Goal: Task Accomplishment & Management: Manage account settings

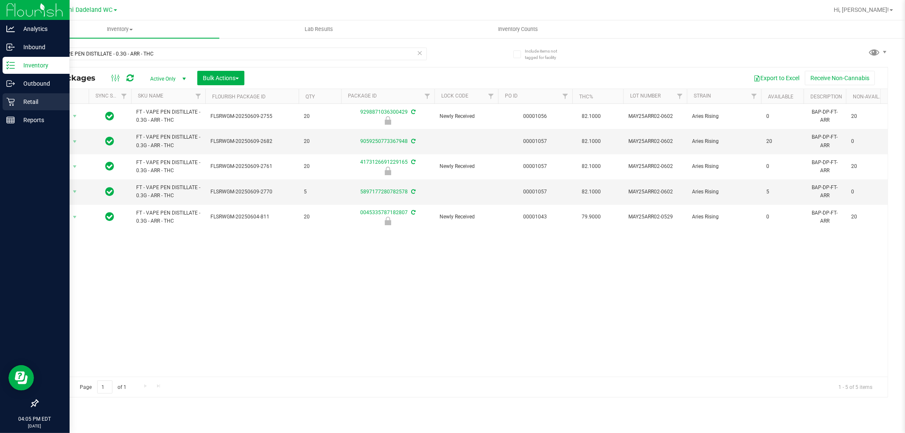
click at [10, 100] on icon at bounding box center [10, 102] width 8 height 8
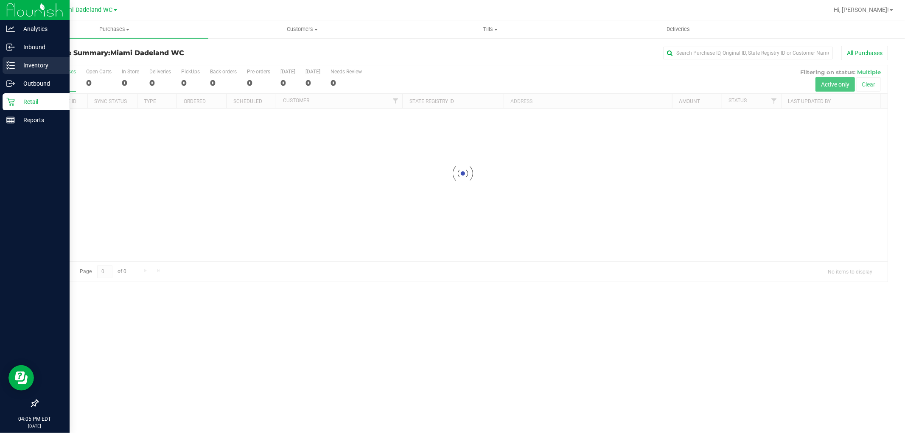
click at [32, 62] on p "Inventory" at bounding box center [40, 65] width 51 height 10
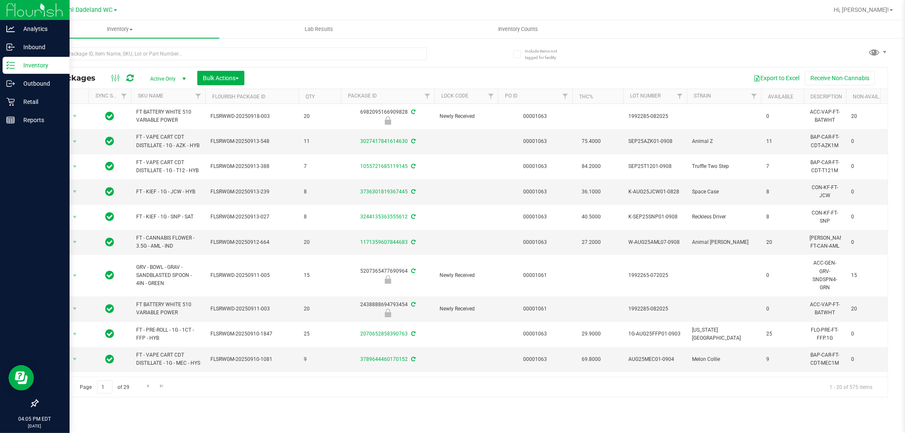
drag, startPoint x: 13, startPoint y: 60, endPoint x: 17, endPoint y: 63, distance: 4.9
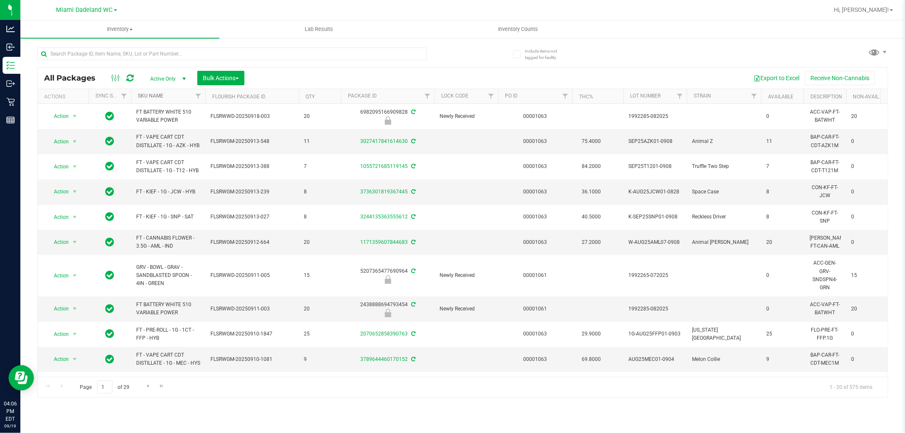
click at [157, 97] on link "SKU Name" at bounding box center [150, 96] width 25 height 6
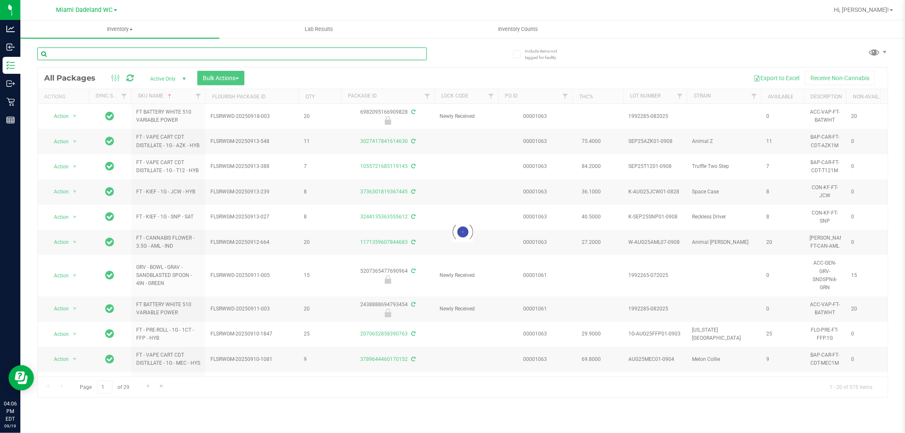
click at [275, 55] on input "text" at bounding box center [232, 54] width 390 height 13
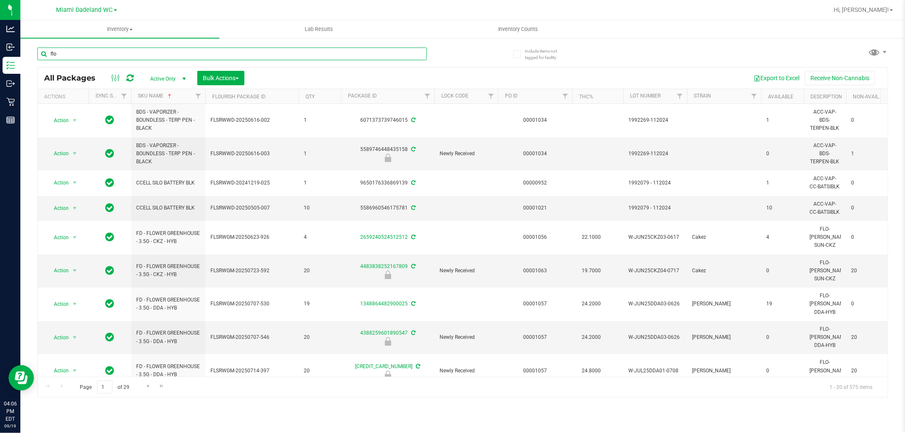
type input "flo"
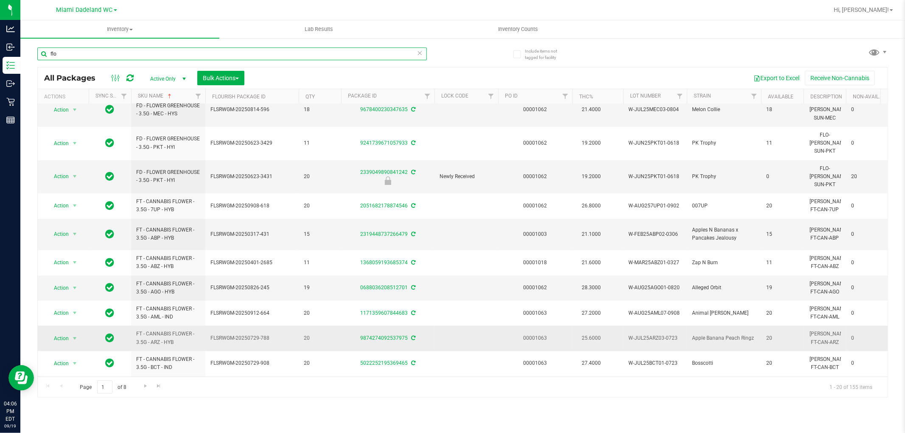
scroll to position [244, 0]
click at [147, 387] on span "Go to the next page" at bounding box center [145, 386] width 7 height 7
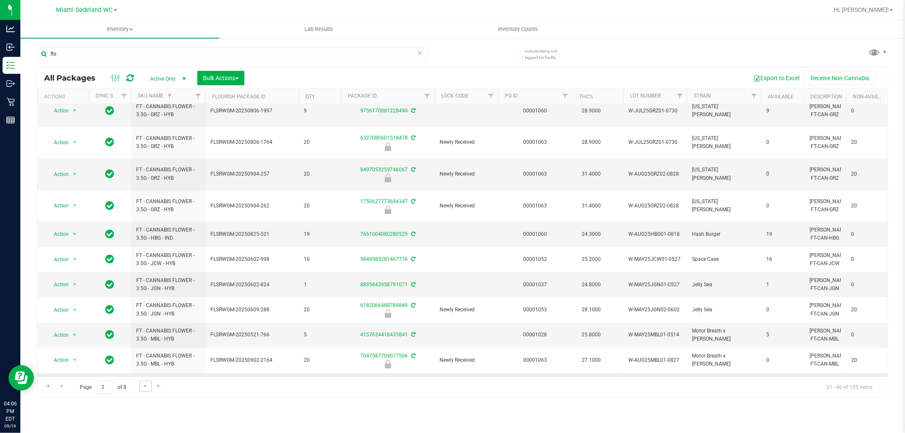
scroll to position [239, 0]
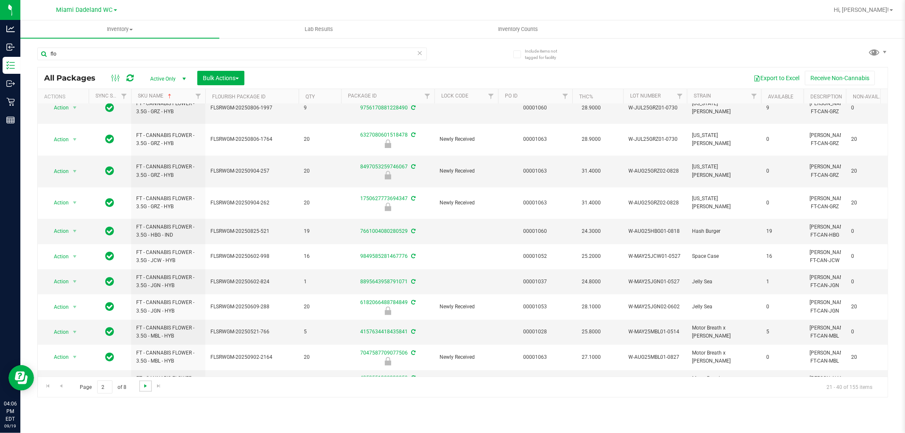
click at [146, 389] on span "Go to the next page" at bounding box center [145, 386] width 7 height 7
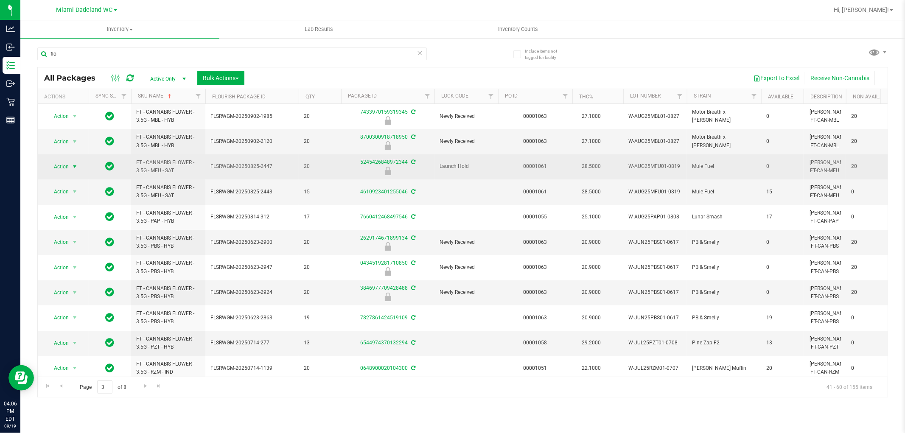
click at [62, 166] on span "Action" at bounding box center [57, 167] width 23 height 12
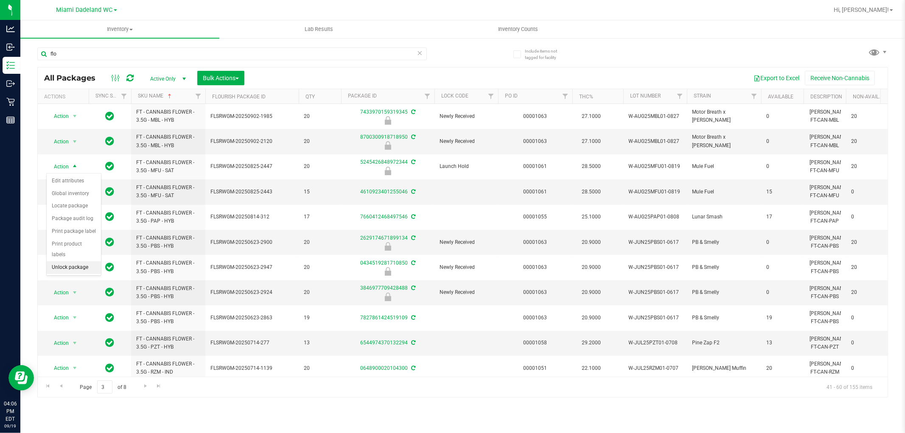
click at [73, 269] on li "Unlock package" at bounding box center [74, 267] width 54 height 13
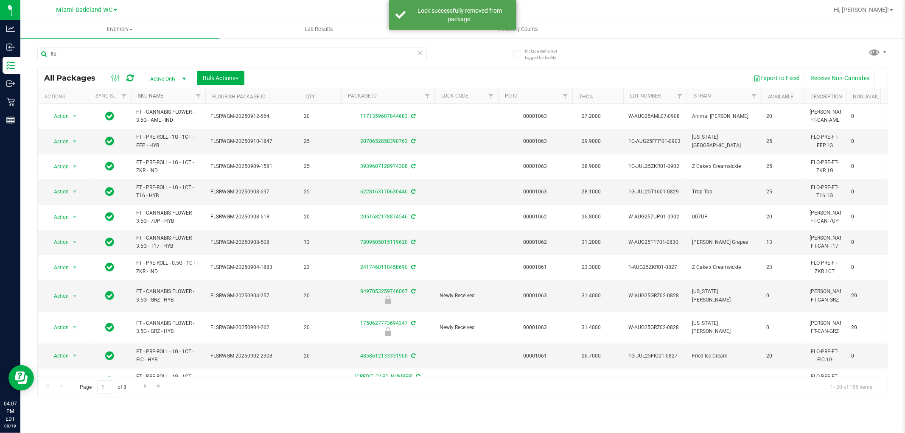
click at [162, 95] on link "SKU Name" at bounding box center [150, 96] width 25 height 6
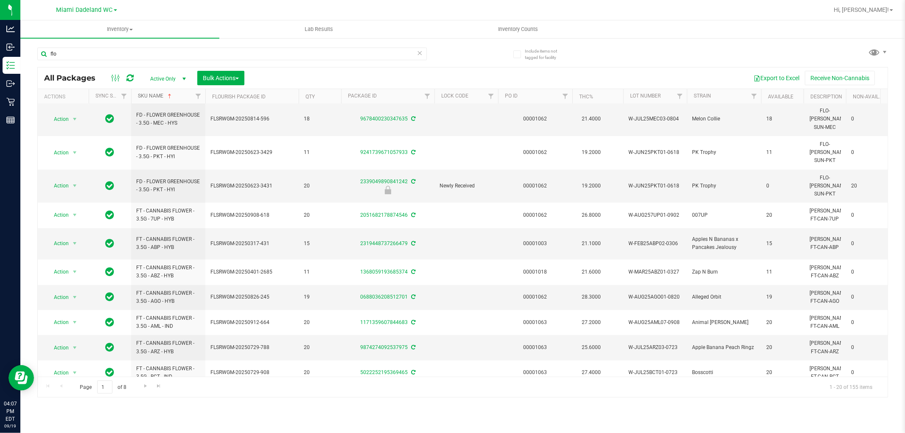
scroll to position [244, 0]
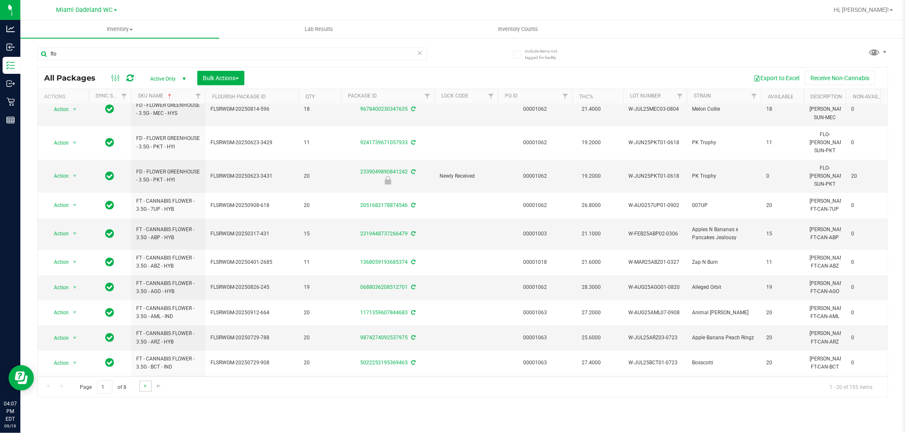
click at [144, 381] on link "Go to the next page" at bounding box center [145, 386] width 12 height 11
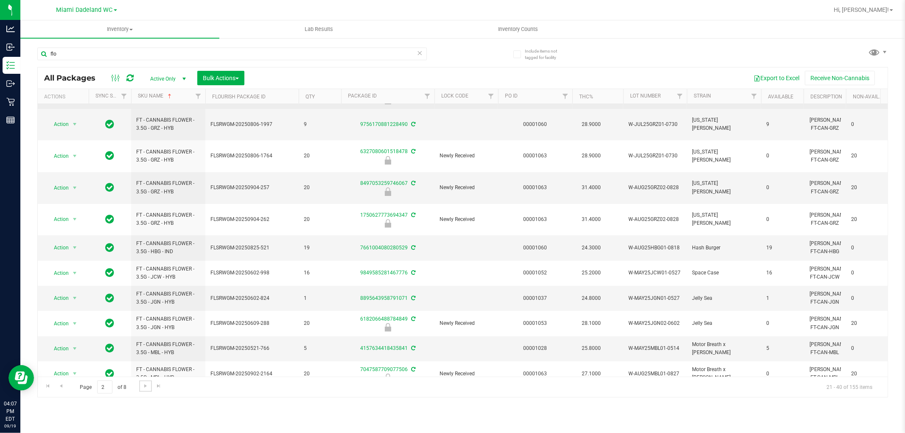
scroll to position [239, 0]
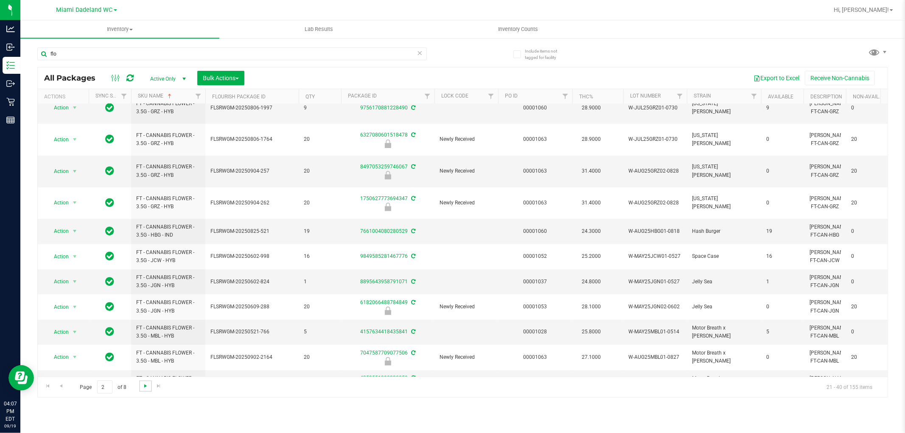
click at [145, 387] on span "Go to the next page" at bounding box center [145, 386] width 7 height 7
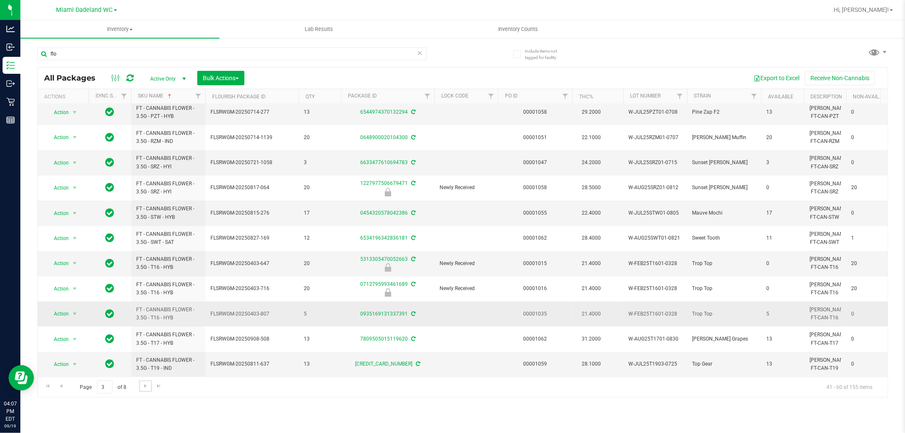
scroll to position [239, 0]
click at [146, 390] on link "Go to the next page" at bounding box center [145, 386] width 12 height 11
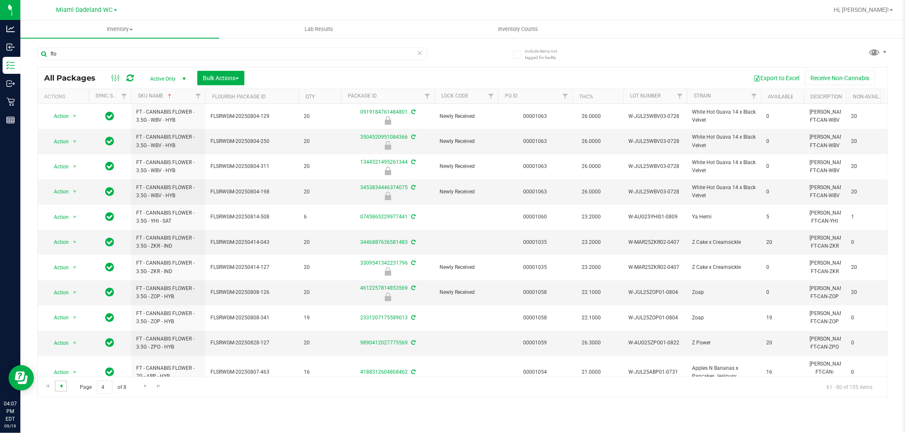
click at [64, 383] on span "Go to the previous page" at bounding box center [61, 386] width 7 height 7
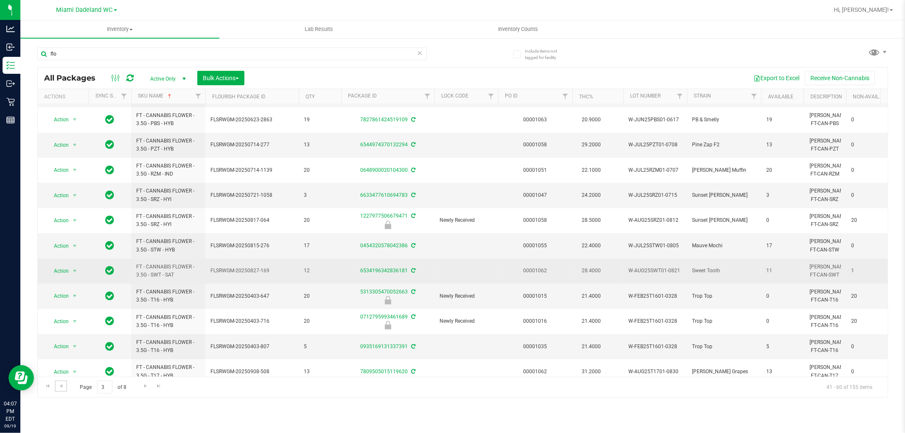
scroll to position [239, 0]
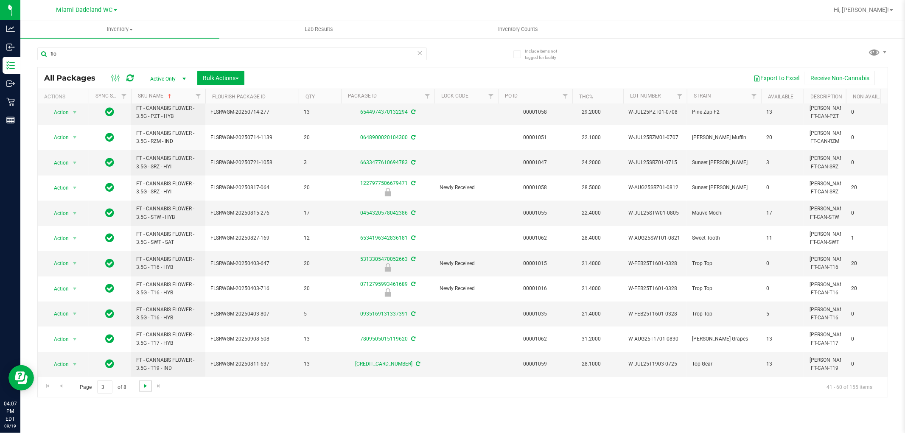
click at [146, 383] on span "Go to the next page" at bounding box center [145, 386] width 7 height 7
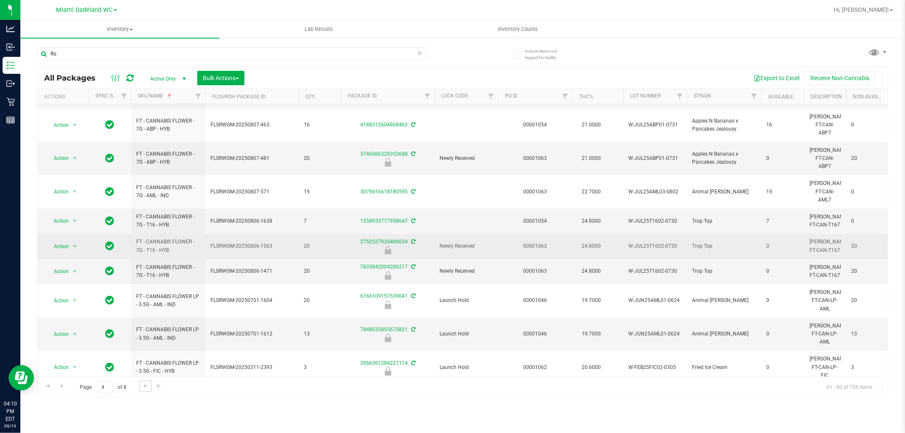
scroll to position [251, 0]
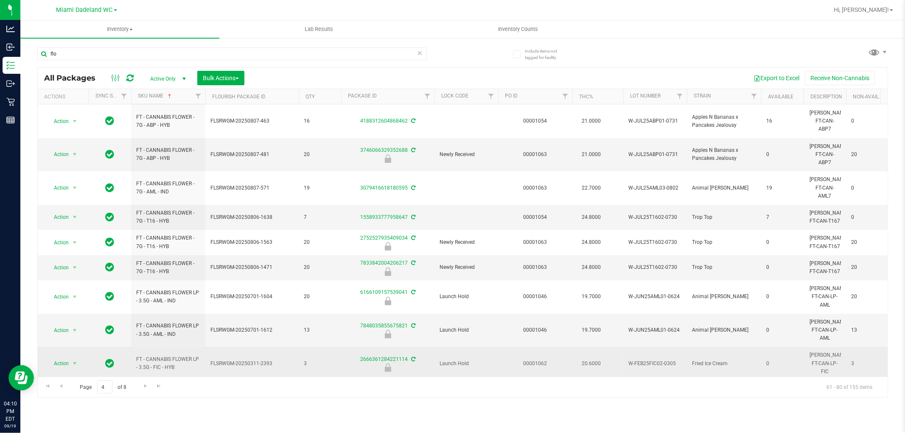
click at [171, 356] on span "FT - CANNABIS FLOWER LP - 3.5G - FIC - HYB" at bounding box center [168, 364] width 64 height 16
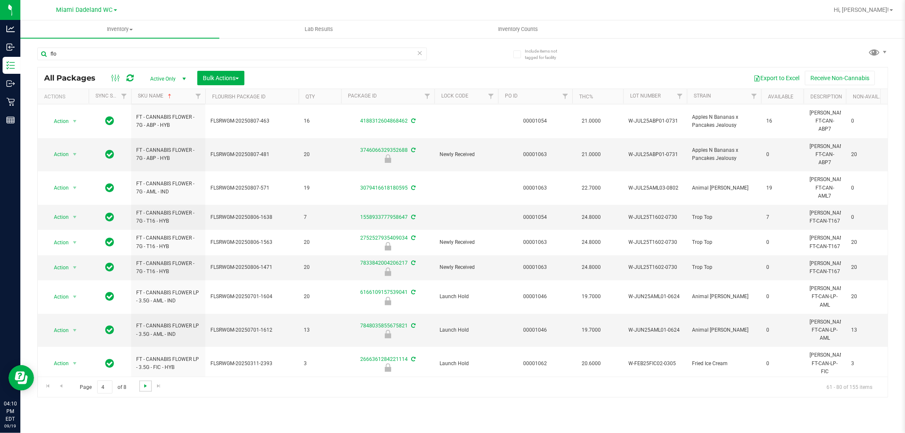
click at [143, 384] on span "Go to the next page" at bounding box center [145, 386] width 7 height 7
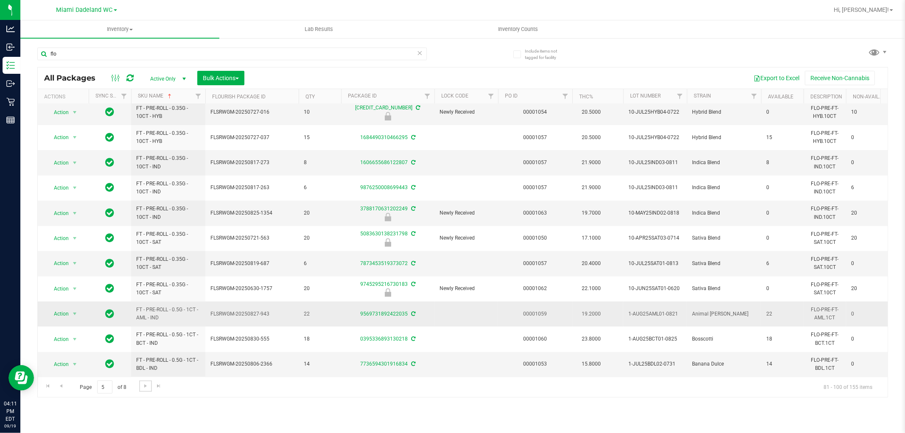
scroll to position [239, 0]
click at [278, 310] on span "FLSRWGM-20250827-943" at bounding box center [252, 314] width 83 height 8
click at [142, 386] on span "Go to the next page" at bounding box center [145, 386] width 7 height 7
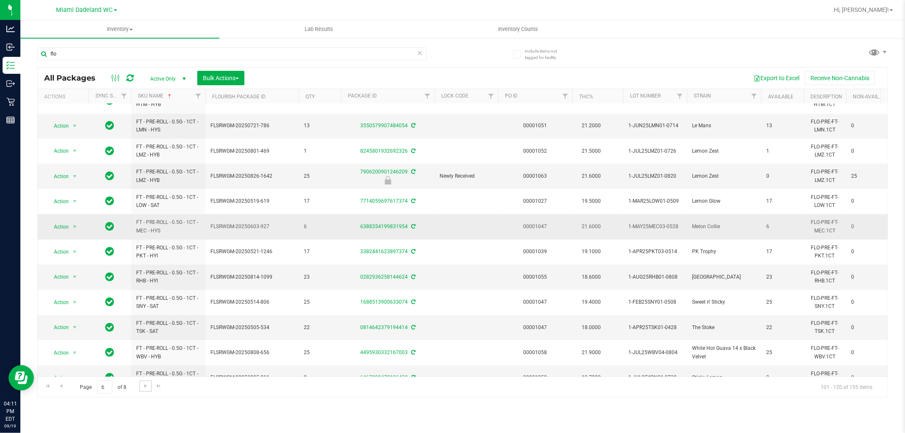
scroll to position [239, 0]
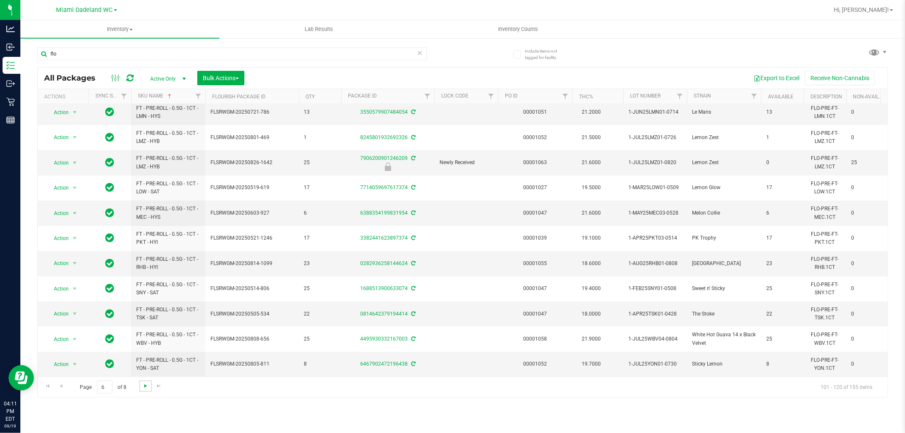
click at [142, 387] on span "Go to the next page" at bounding box center [145, 386] width 7 height 7
click at [147, 391] on link "Go to the next page" at bounding box center [145, 386] width 12 height 11
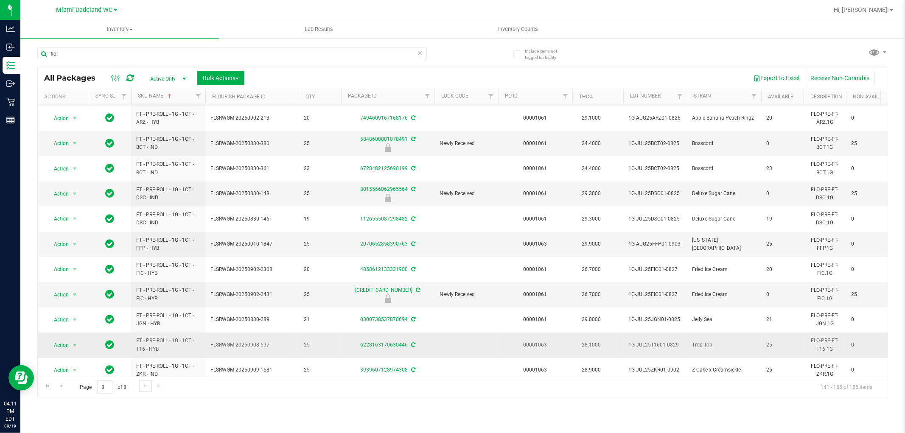
scroll to position [112, 0]
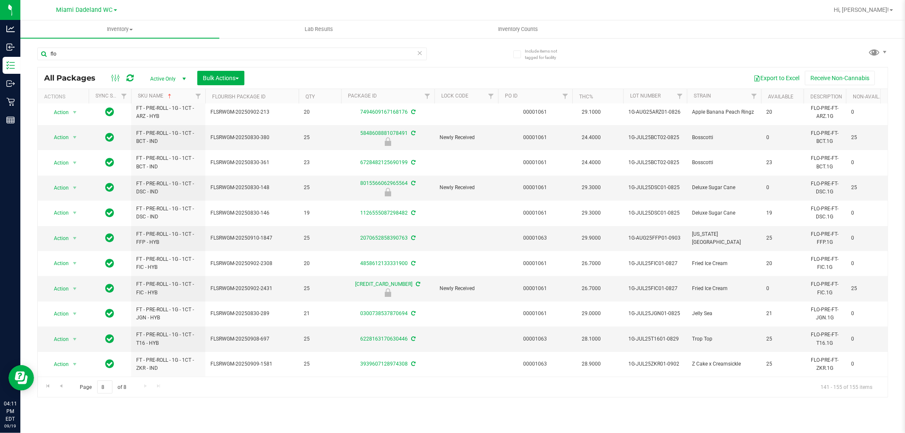
click at [142, 387] on div "Page 8 of 8 141 - 155 of 155 items" at bounding box center [463, 387] width 850 height 20
click at [135, 55] on input "flo" at bounding box center [232, 54] width 390 height 13
drag, startPoint x: 135, startPoint y: 55, endPoint x: 142, endPoint y: 57, distance: 7.1
click at [137, 55] on input "flo" at bounding box center [232, 54] width 390 height 13
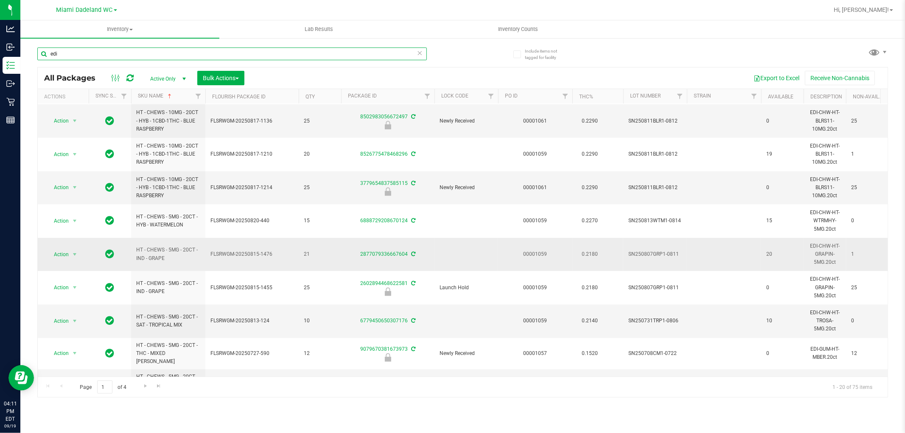
scroll to position [323, 0]
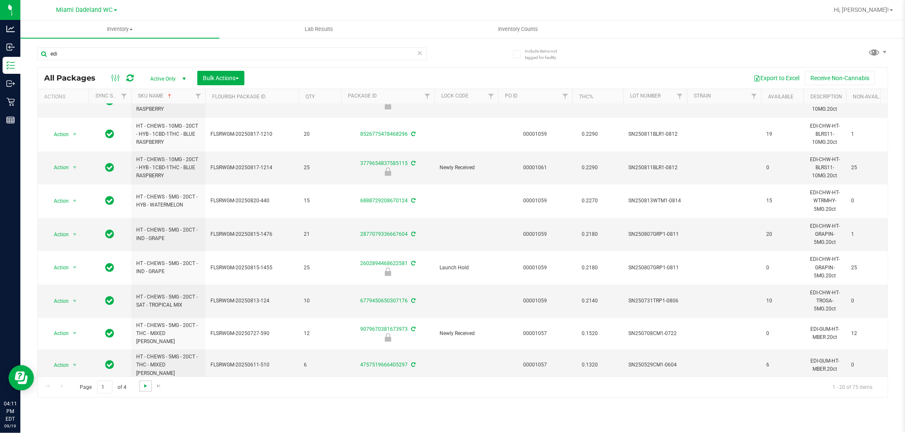
click at [142, 388] on span "Go to the next page" at bounding box center [145, 386] width 7 height 7
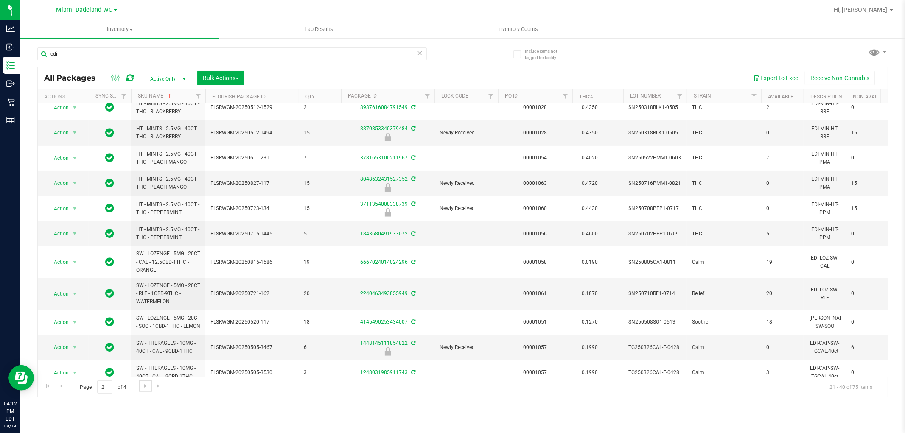
scroll to position [236, 0]
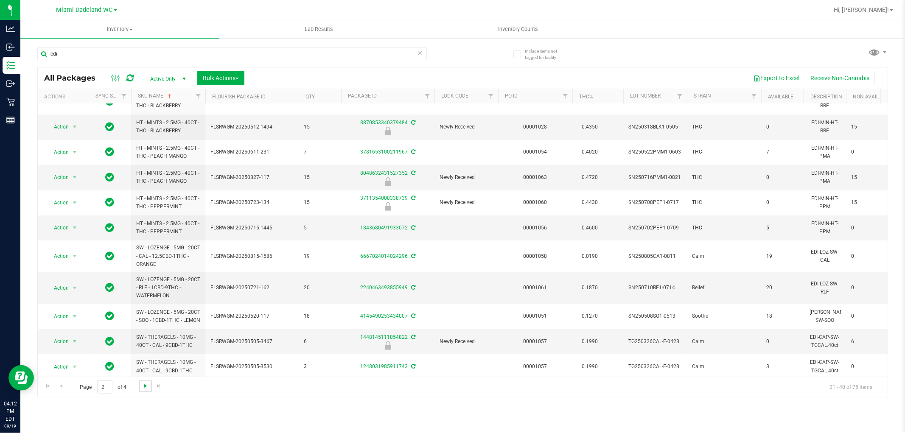
click at [142, 389] on span "Go to the next page" at bounding box center [145, 386] width 7 height 7
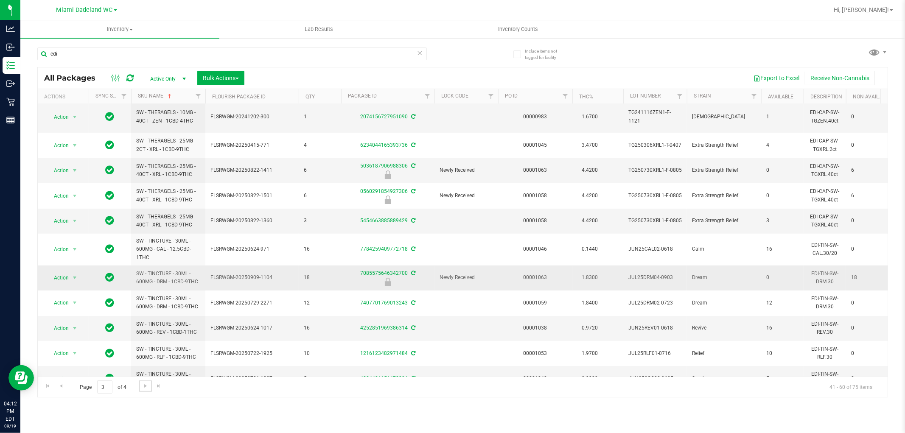
scroll to position [244, 0]
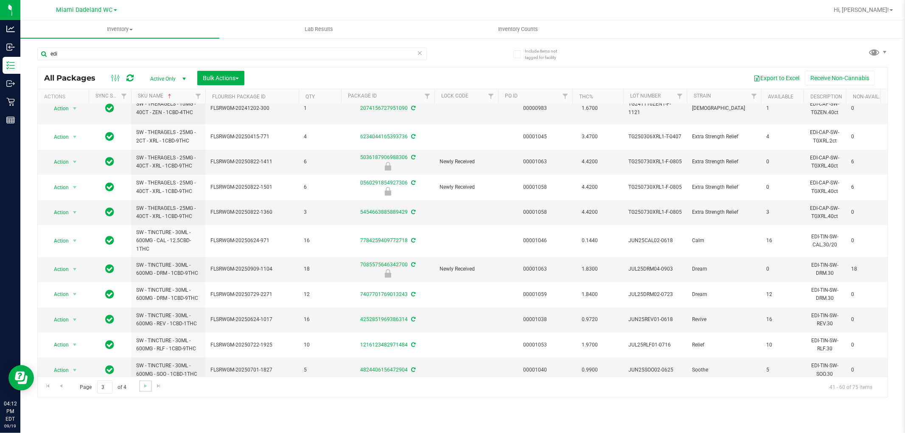
click at [147, 390] on link "Go to the next page" at bounding box center [145, 386] width 12 height 11
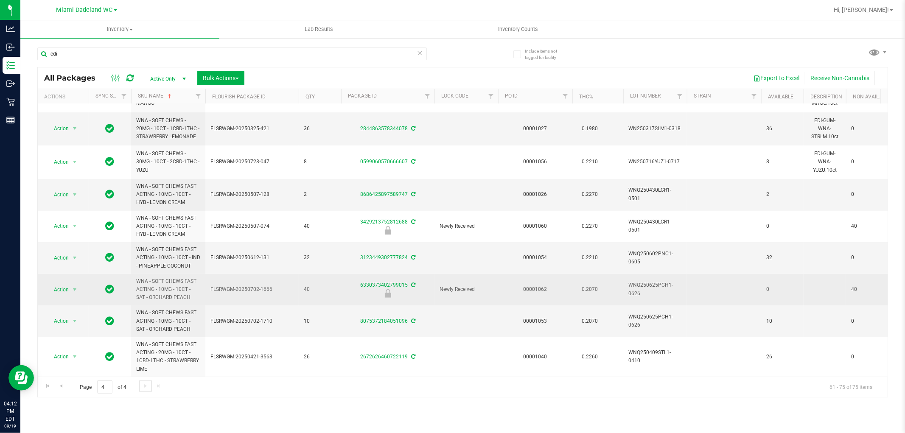
scroll to position [208, 0]
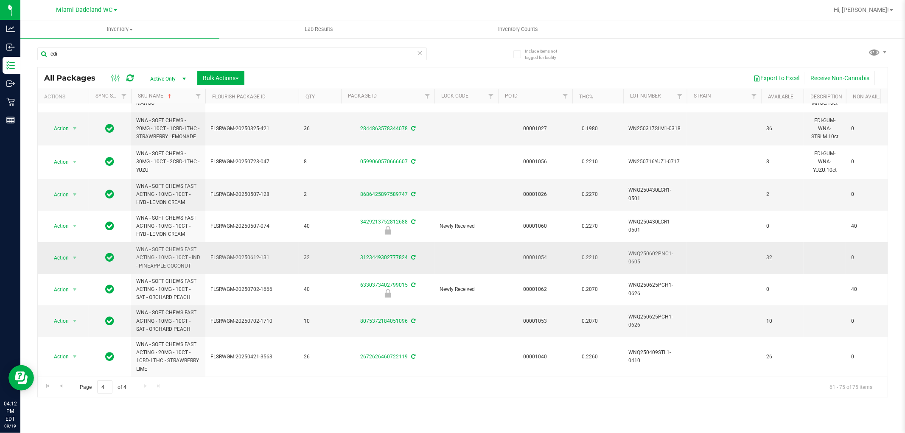
drag, startPoint x: 143, startPoint y: 387, endPoint x: 147, endPoint y: 239, distance: 148.2
click at [143, 387] on div "Page 4 of 4 61 - 75 of 75 items" at bounding box center [463, 387] width 850 height 20
click at [66, 55] on input "edi" at bounding box center [232, 54] width 390 height 13
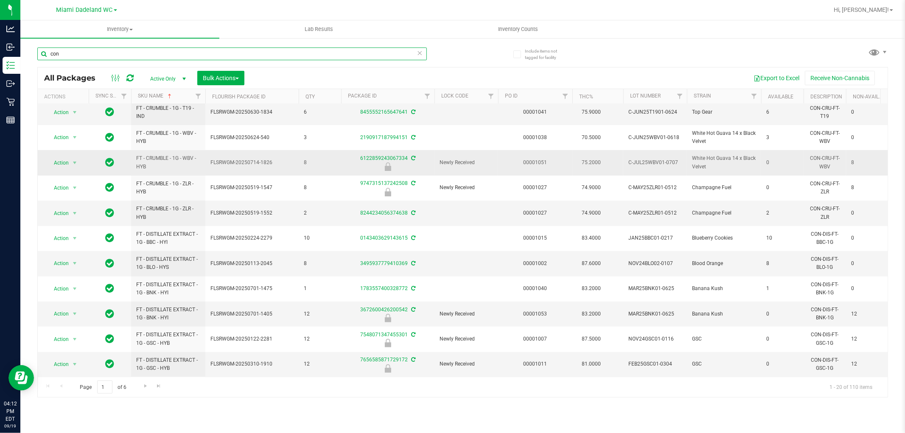
scroll to position [239, 0]
click at [142, 385] on span "Go to the next page" at bounding box center [145, 386] width 7 height 7
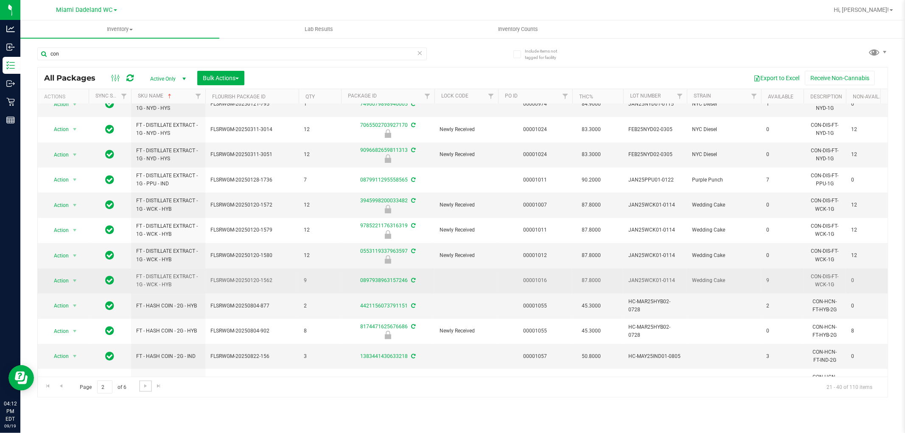
scroll to position [239, 0]
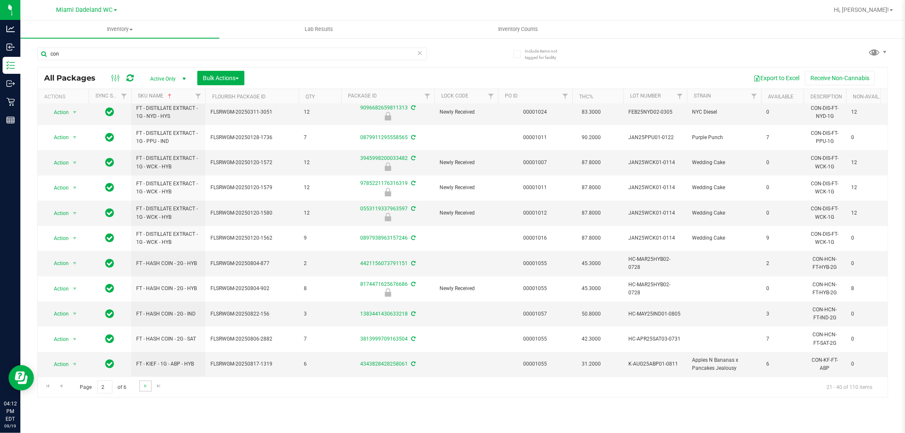
click at [141, 388] on link "Go to the next page" at bounding box center [145, 386] width 12 height 11
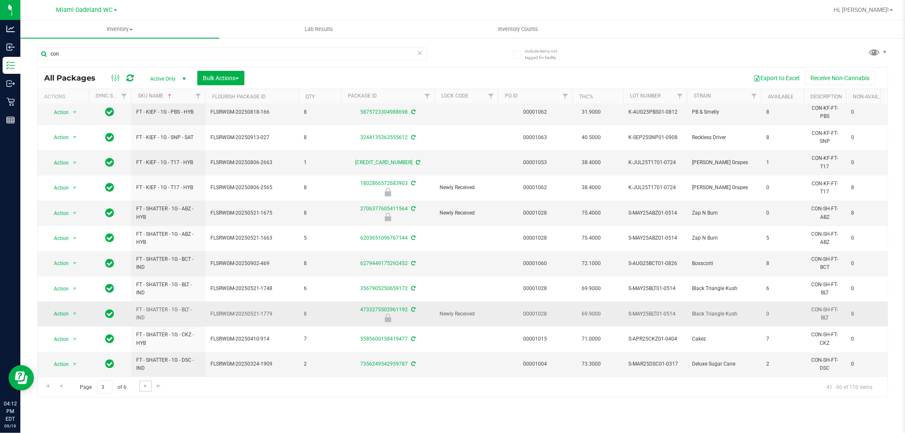
scroll to position [239, 0]
click at [144, 388] on span "Go to the next page" at bounding box center [145, 386] width 7 height 7
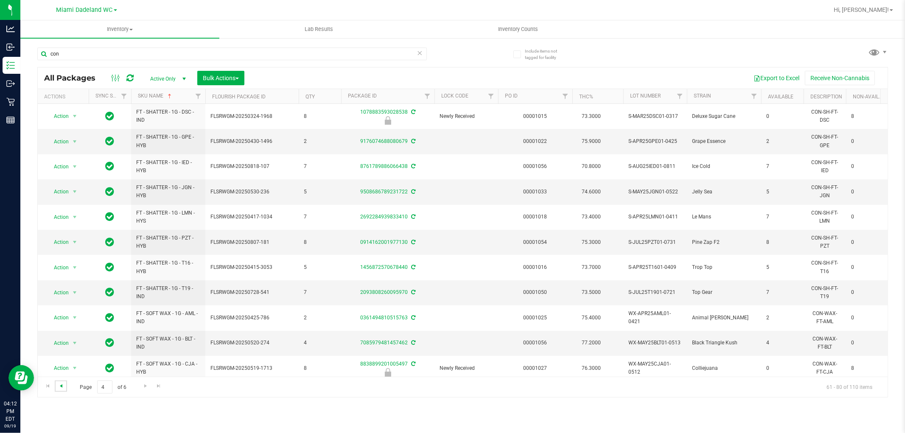
click at [61, 385] on span "Go to the previous page" at bounding box center [61, 386] width 7 height 7
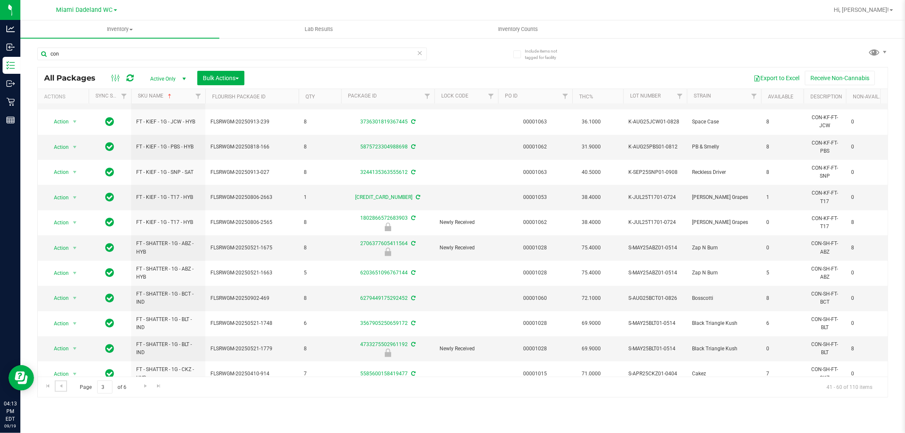
scroll to position [239, 0]
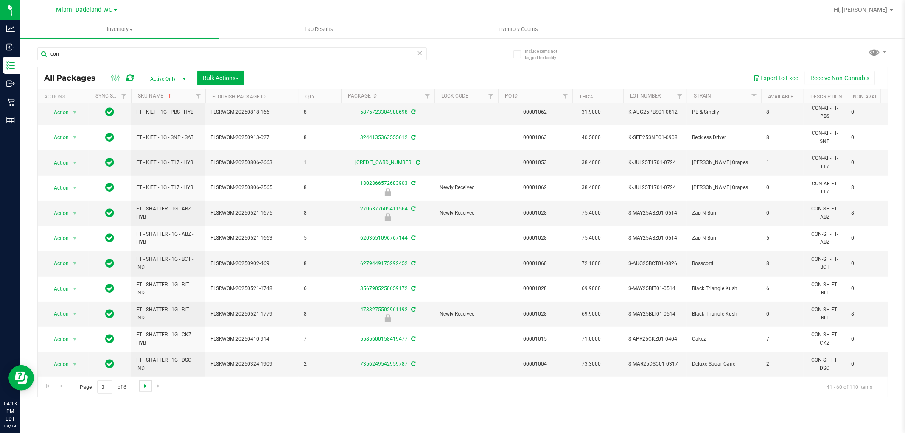
click at [146, 383] on span "Go to the next page" at bounding box center [145, 386] width 7 height 7
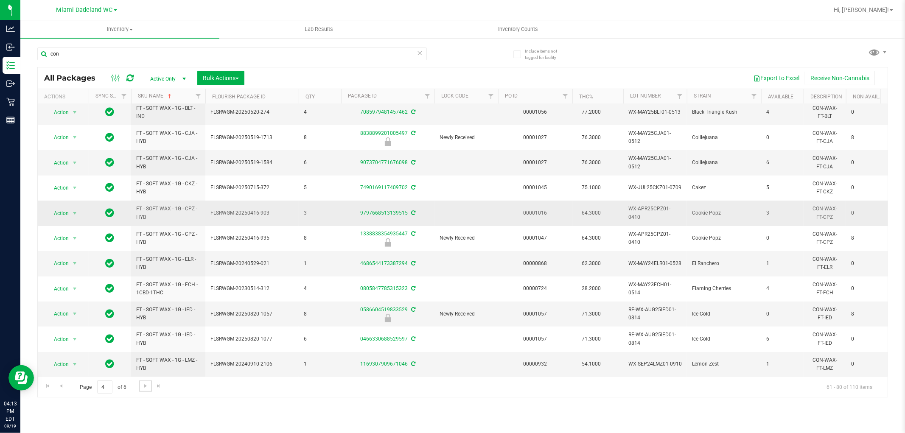
scroll to position [239, 0]
click at [142, 385] on span "Go to the next page" at bounding box center [145, 386] width 7 height 7
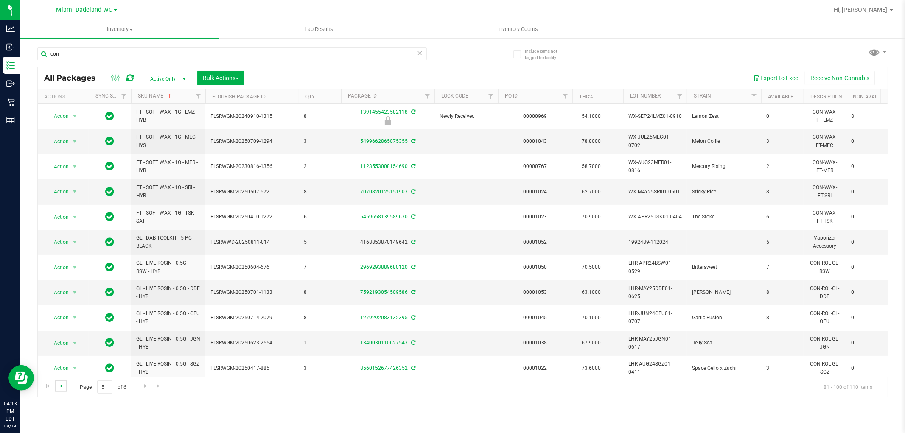
click at [64, 387] on span "Go to the previous page" at bounding box center [61, 386] width 7 height 7
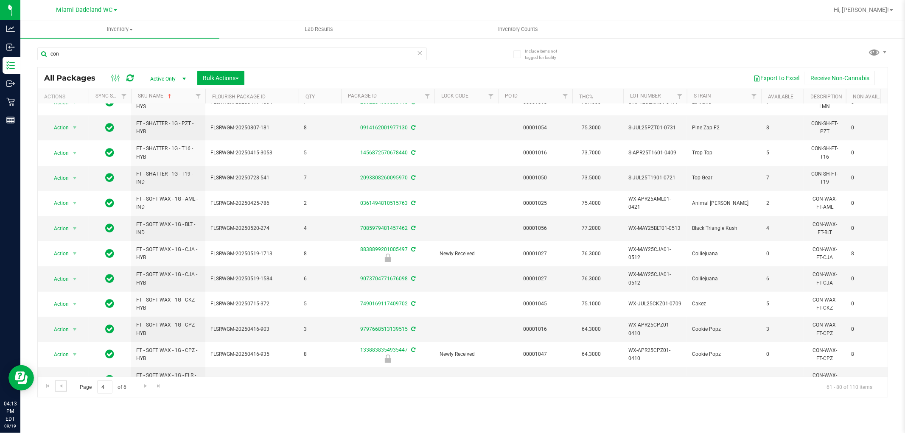
scroll to position [239, 0]
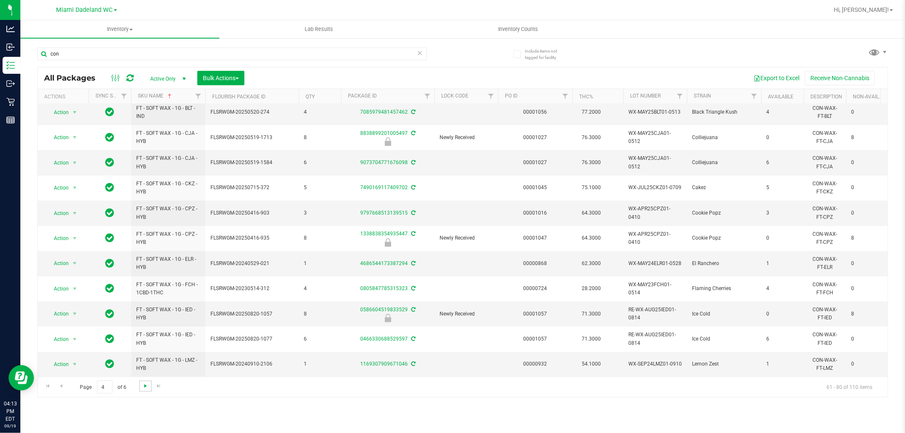
click at [145, 385] on span "Go to the next page" at bounding box center [145, 386] width 7 height 7
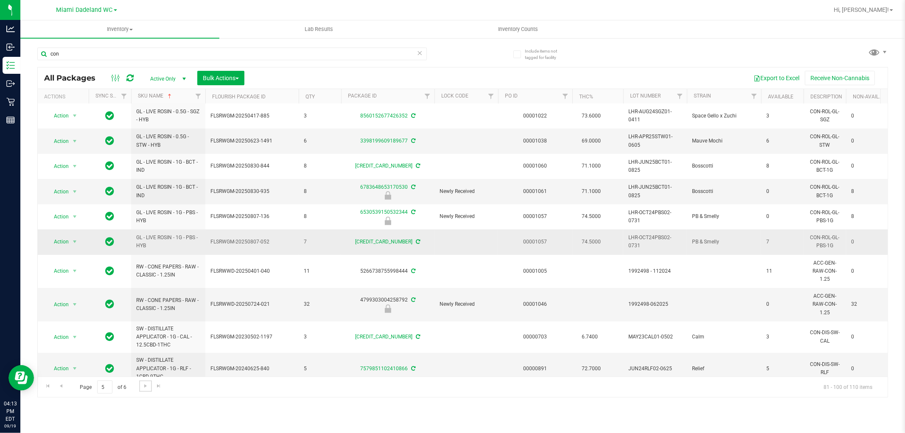
scroll to position [267, 0]
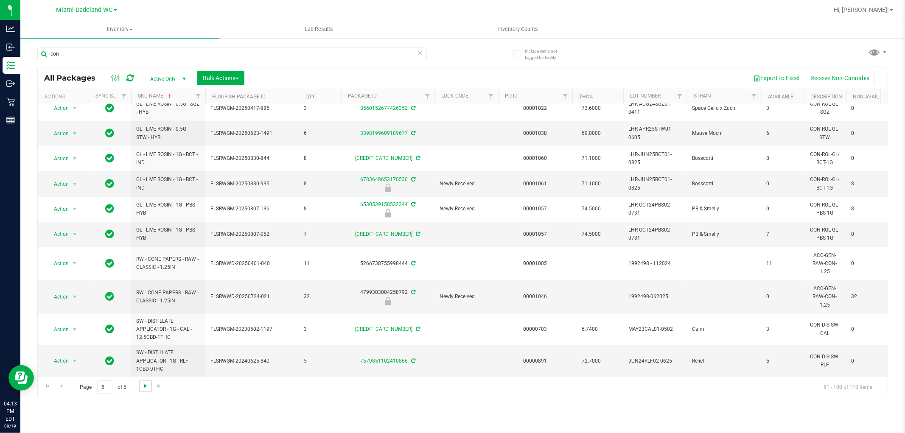
click at [147, 385] on span "Go to the next page" at bounding box center [145, 386] width 7 height 7
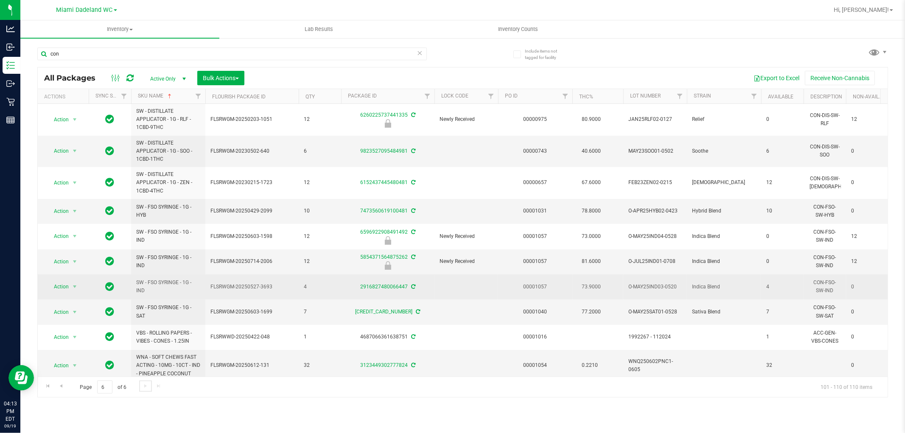
scroll to position [11, 0]
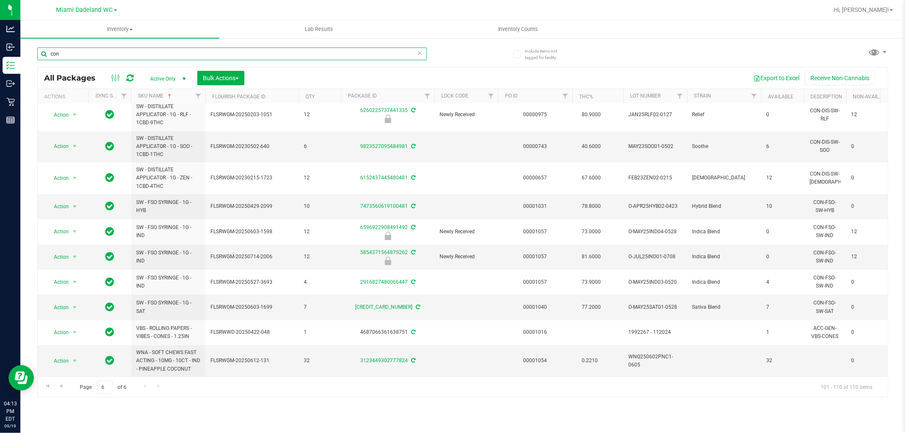
click at [140, 51] on input "con" at bounding box center [232, 54] width 390 height 13
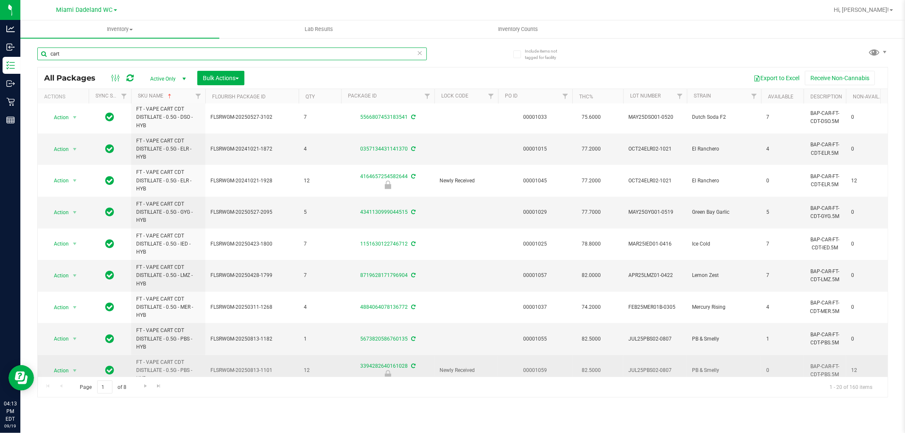
scroll to position [367, 0]
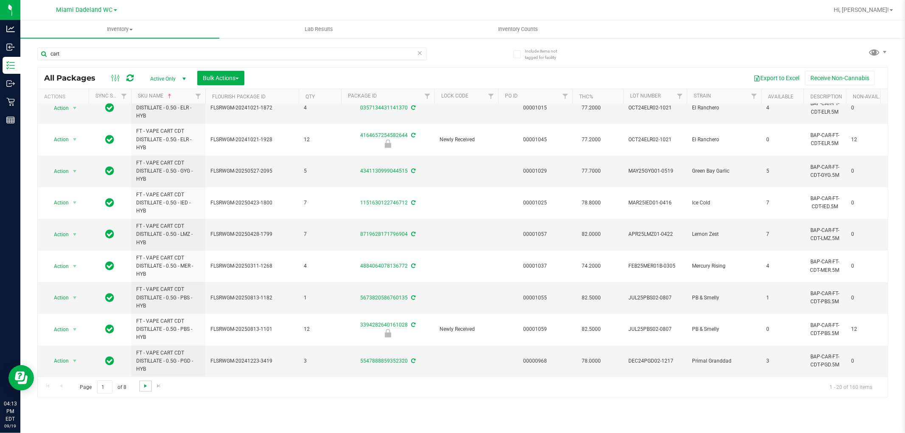
click at [145, 389] on span "Go to the next page" at bounding box center [145, 386] width 7 height 7
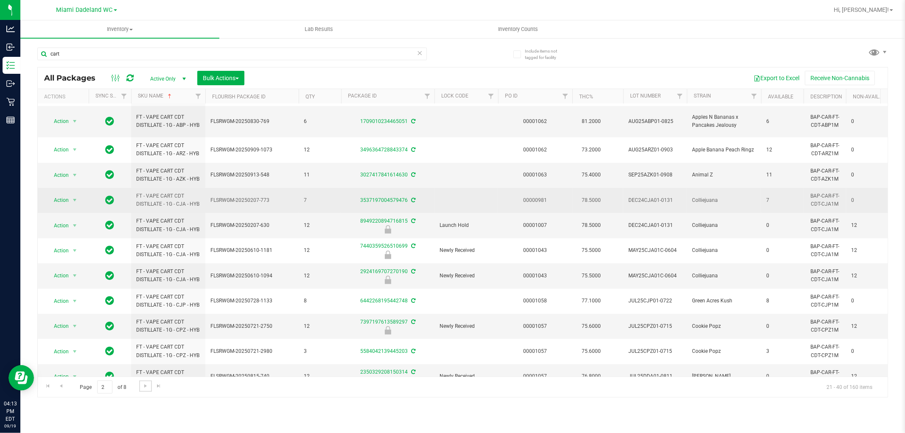
scroll to position [311, 0]
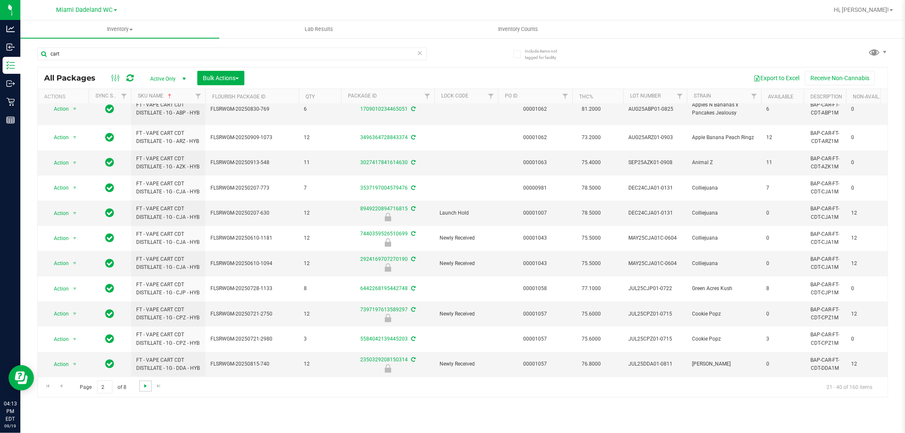
click at [143, 385] on span "Go to the next page" at bounding box center [145, 386] width 7 height 7
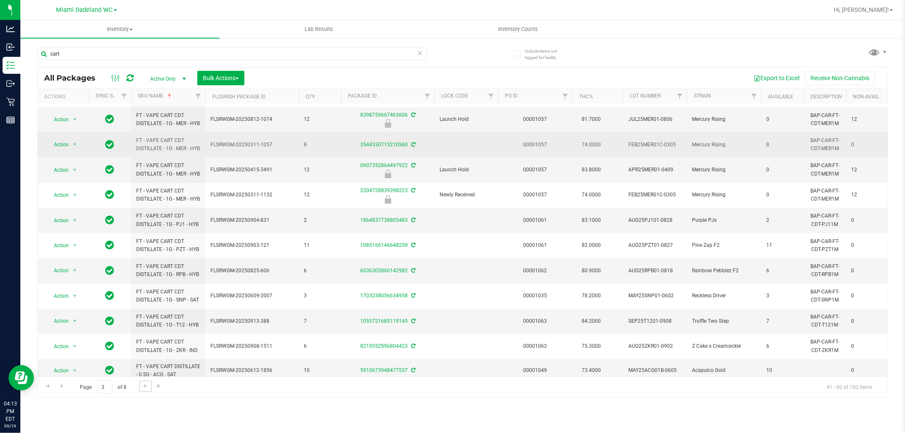
scroll to position [236, 0]
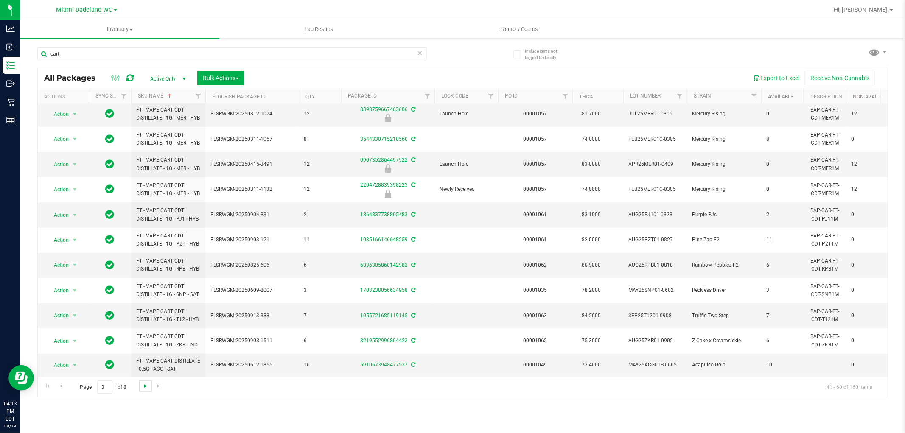
click at [146, 388] on span "Go to the next page" at bounding box center [145, 386] width 7 height 7
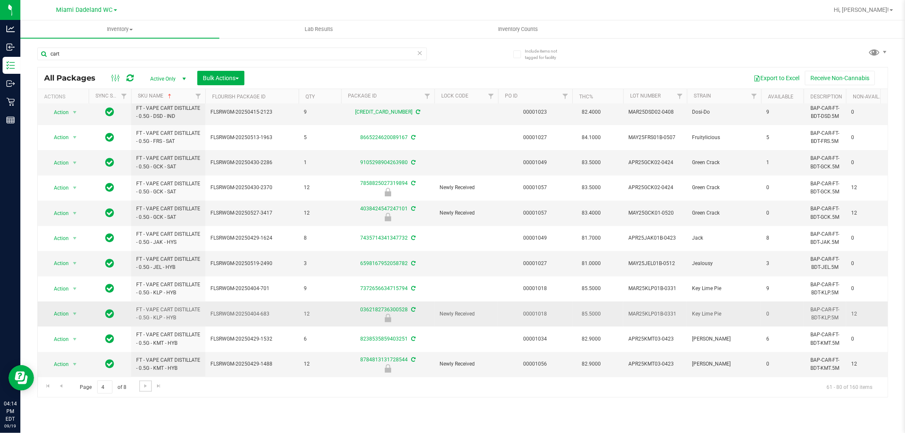
scroll to position [239, 0]
click at [143, 388] on span "Go to the next page" at bounding box center [145, 386] width 7 height 7
click at [143, 385] on span "Go to the next page" at bounding box center [145, 386] width 7 height 7
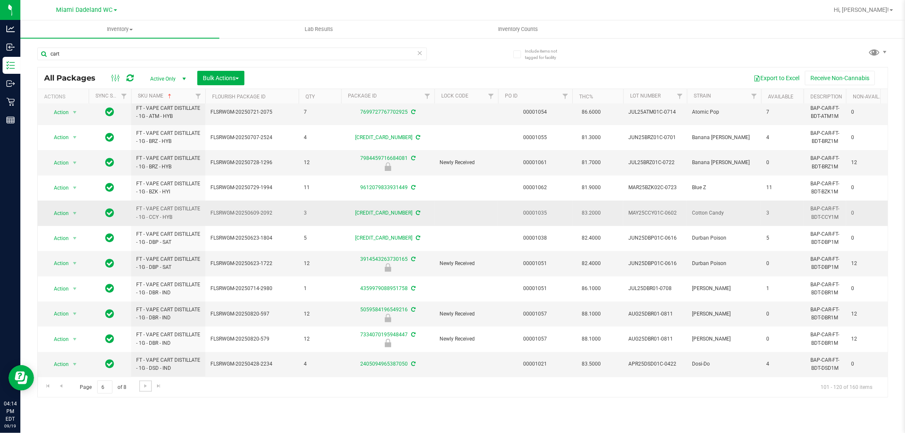
scroll to position [255, 0]
click at [147, 388] on span "Go to the next page" at bounding box center [145, 386] width 7 height 7
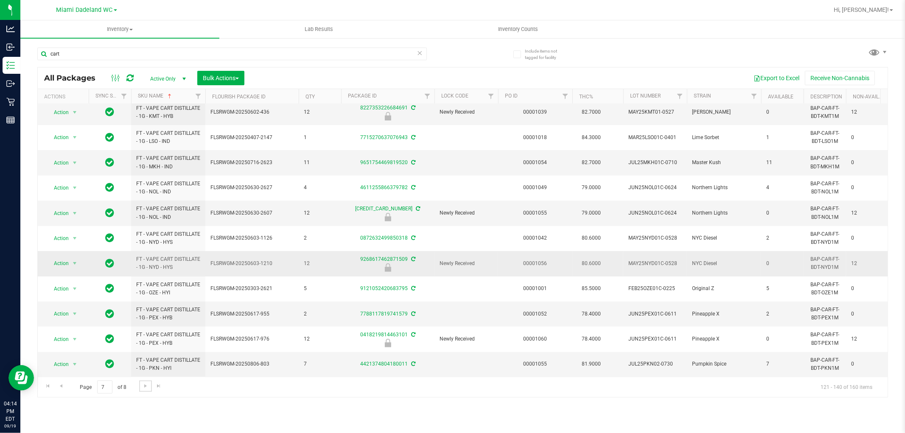
scroll to position [239, 0]
click at [145, 384] on span "Go to the next page" at bounding box center [145, 386] width 7 height 7
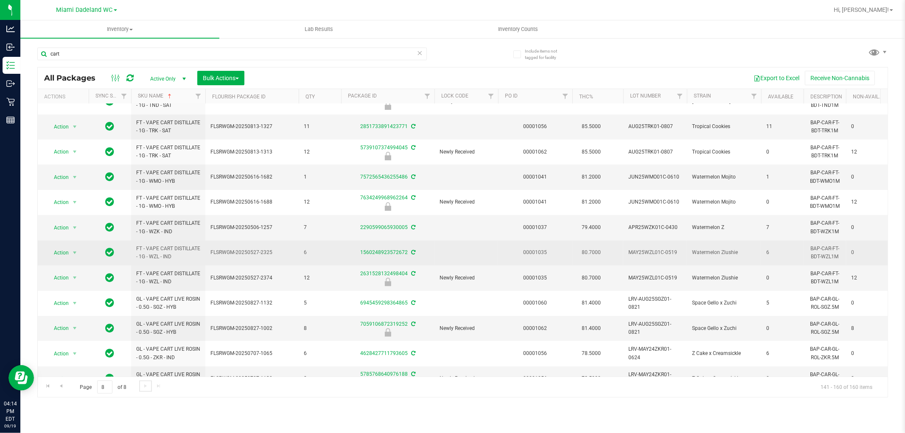
scroll to position [239, 0]
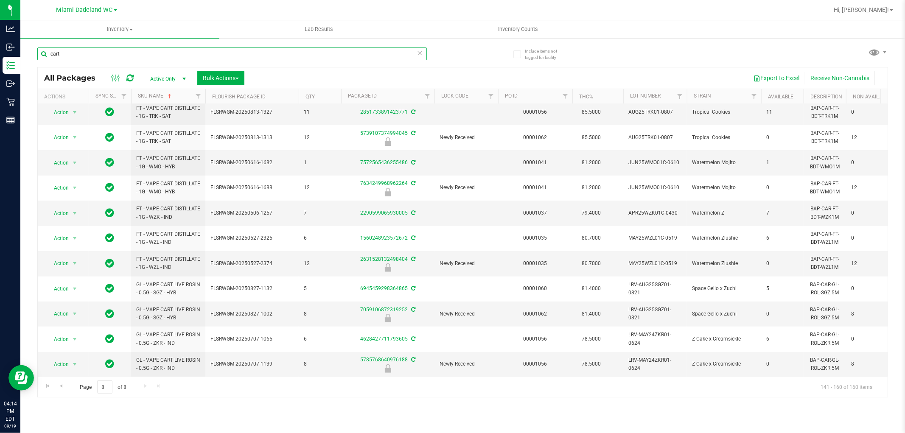
click at [215, 55] on input "cart" at bounding box center [232, 54] width 390 height 13
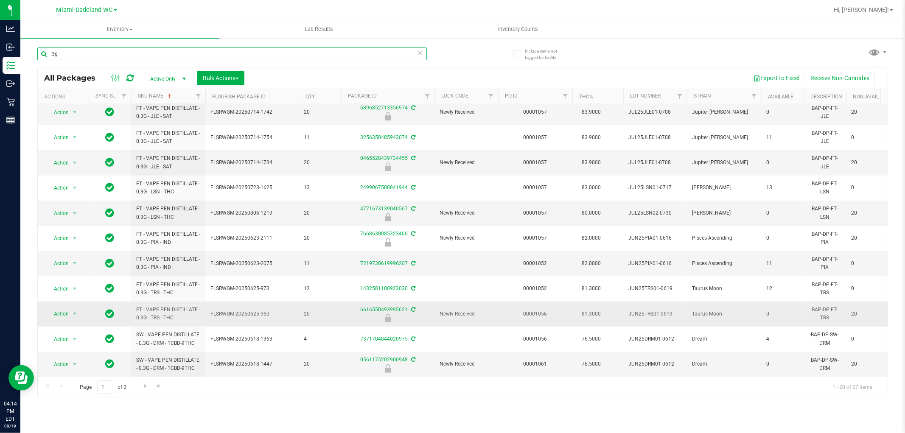
scroll to position [239, 0]
click at [149, 389] on link "Go to the next page" at bounding box center [145, 386] width 12 height 11
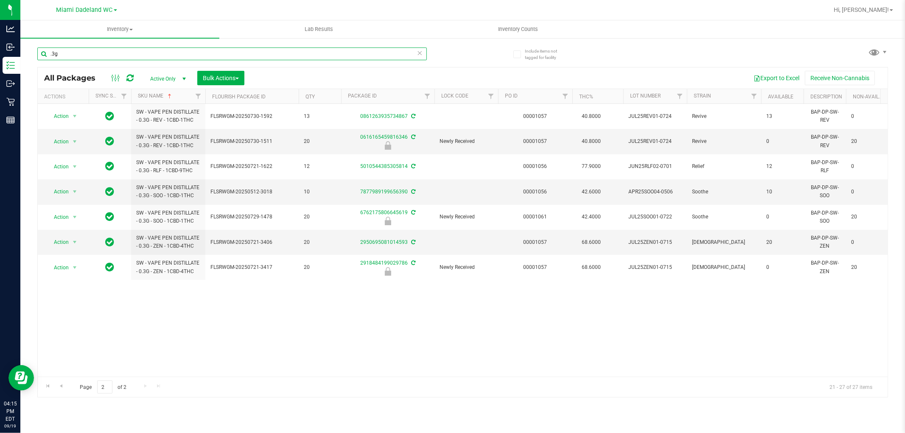
click at [276, 53] on input ".3g" at bounding box center [232, 54] width 390 height 13
click at [277, 53] on input ".3g" at bounding box center [232, 54] width 390 height 13
type input "."
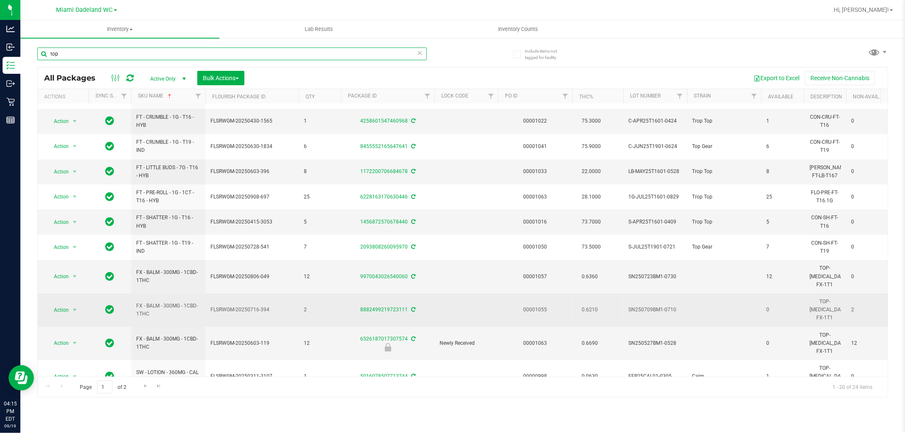
scroll to position [239, 0]
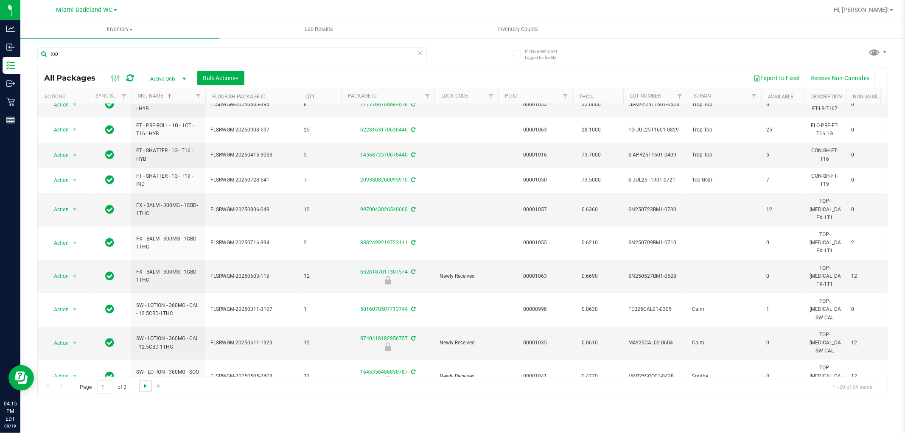
click at [143, 383] on span "Go to the next page" at bounding box center [145, 386] width 7 height 7
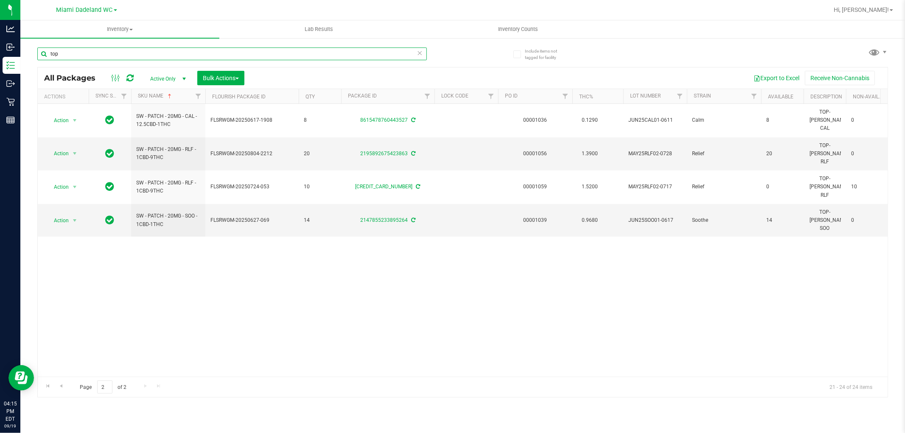
click at [316, 56] on input "top" at bounding box center [232, 54] width 390 height 13
type input "acc"
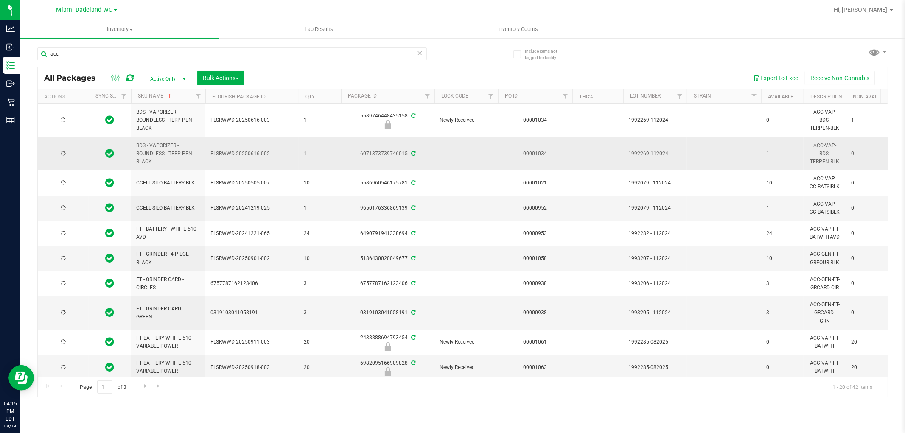
click at [338, 151] on td "1" at bounding box center [320, 155] width 42 height 34
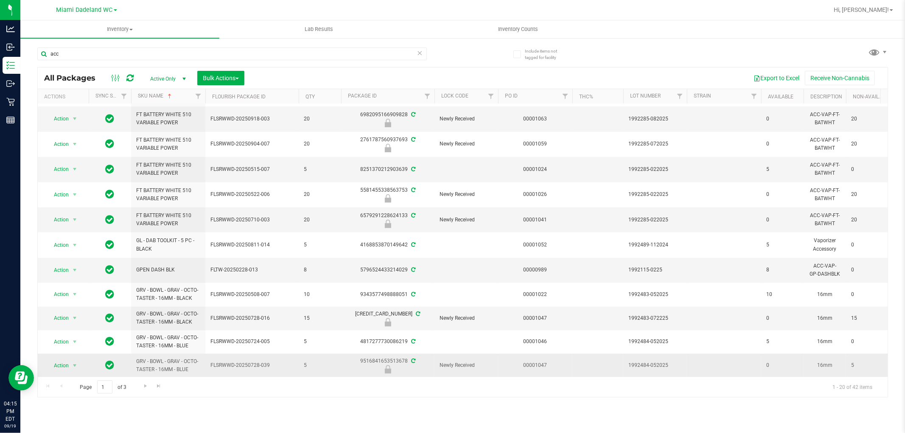
scroll to position [256, 0]
click at [143, 386] on span "Go to the next page" at bounding box center [145, 386] width 7 height 7
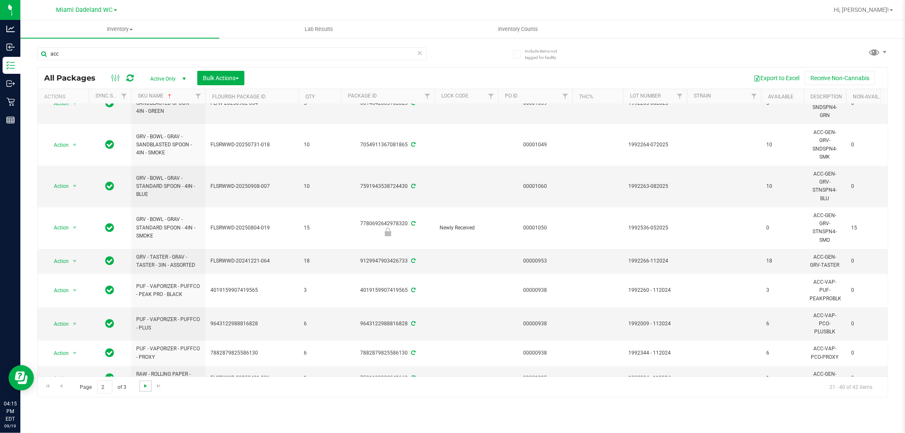
scroll to position [408, 0]
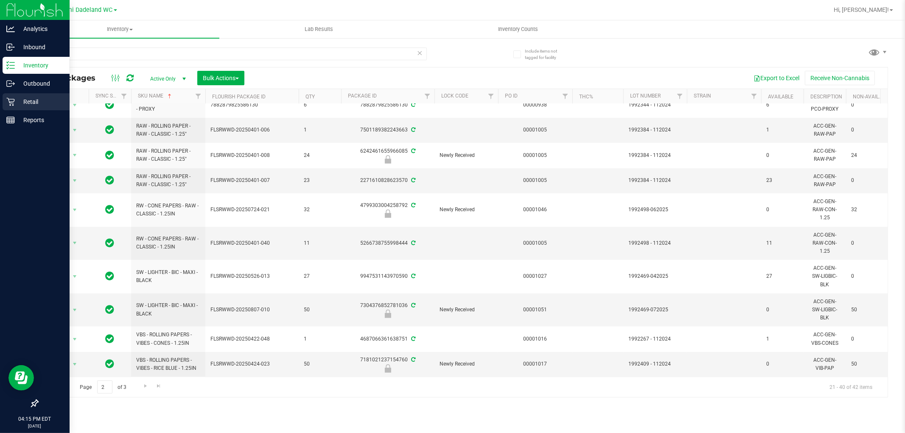
click at [6, 104] on icon at bounding box center [10, 102] width 8 height 8
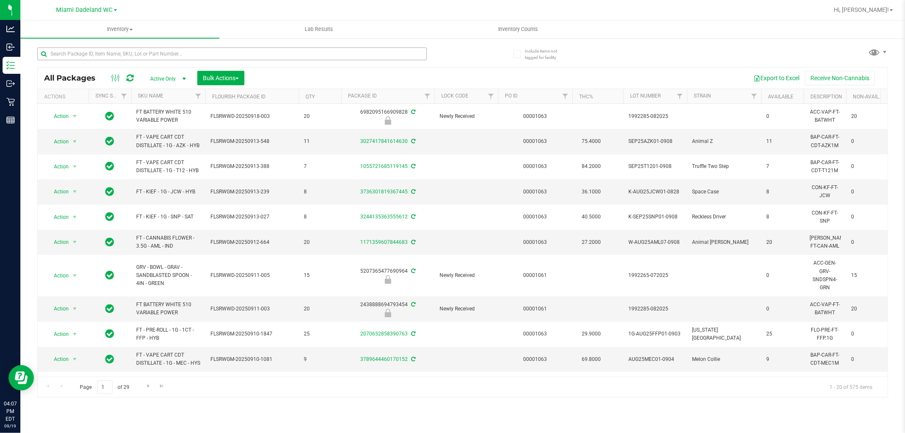
drag, startPoint x: 149, startPoint y: 45, endPoint x: 154, endPoint y: 51, distance: 8.4
click at [150, 46] on div at bounding box center [250, 53] width 426 height 27
click at [154, 52] on input "text" at bounding box center [232, 54] width 390 height 13
type input "mfu"
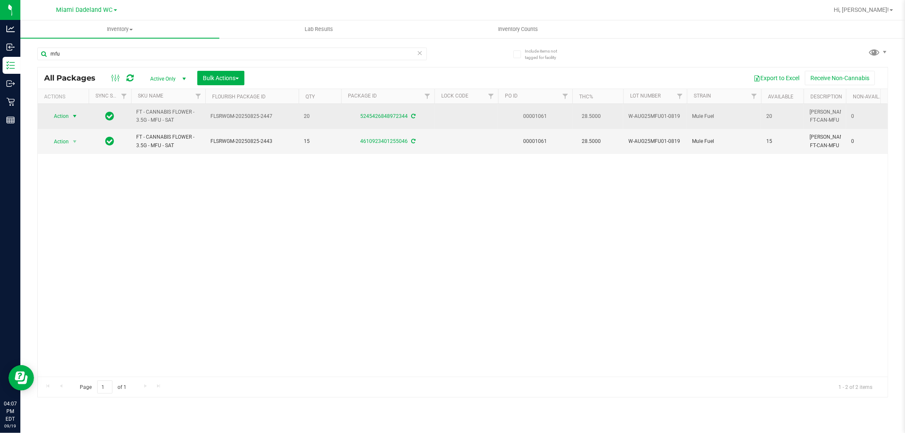
click at [64, 116] on span "Action" at bounding box center [57, 116] width 23 height 12
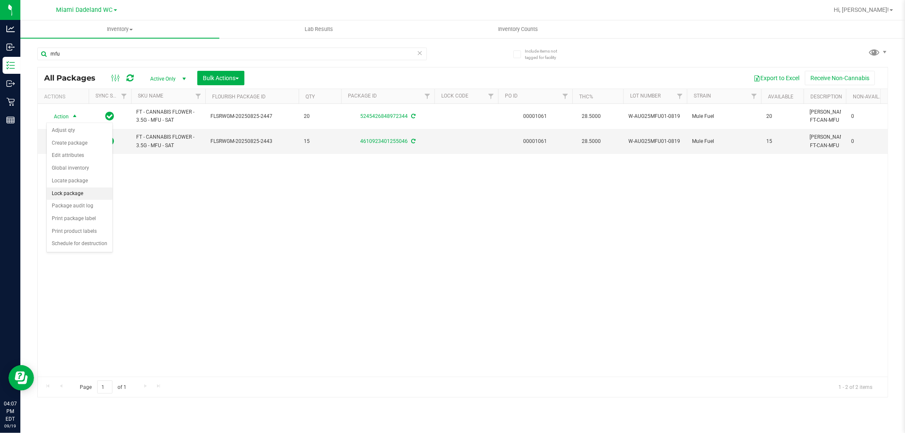
click at [62, 194] on li "Lock package" at bounding box center [80, 194] width 66 height 13
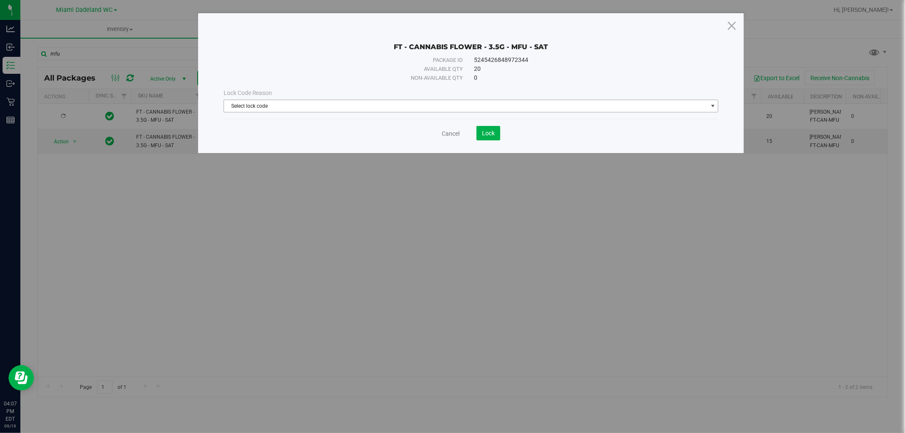
click at [306, 104] on span "Select lock code" at bounding box center [466, 106] width 484 height 12
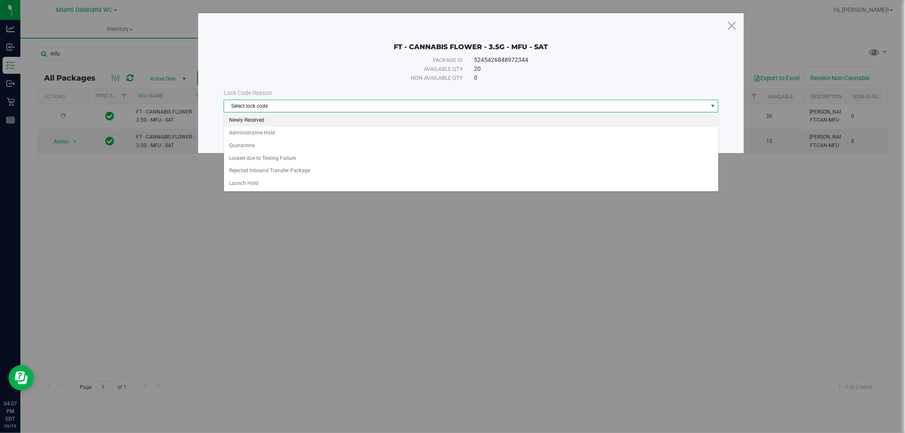
click at [281, 121] on li "Newly Received" at bounding box center [471, 120] width 494 height 13
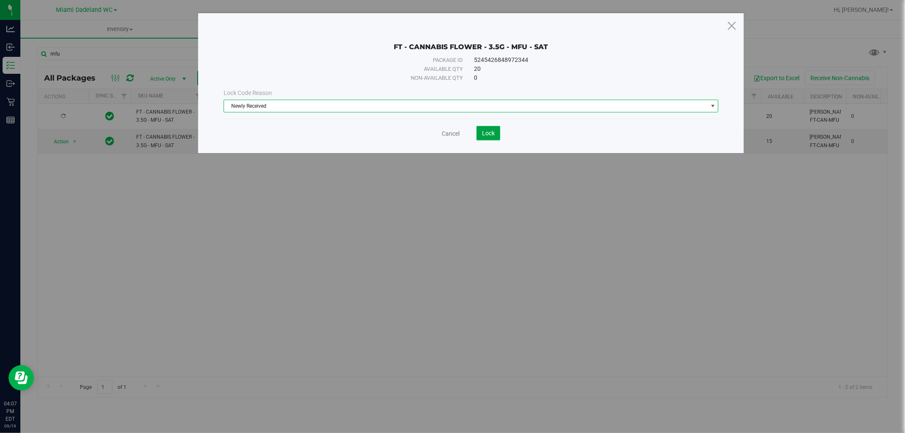
click at [486, 136] on span "Lock" at bounding box center [488, 133] width 13 height 7
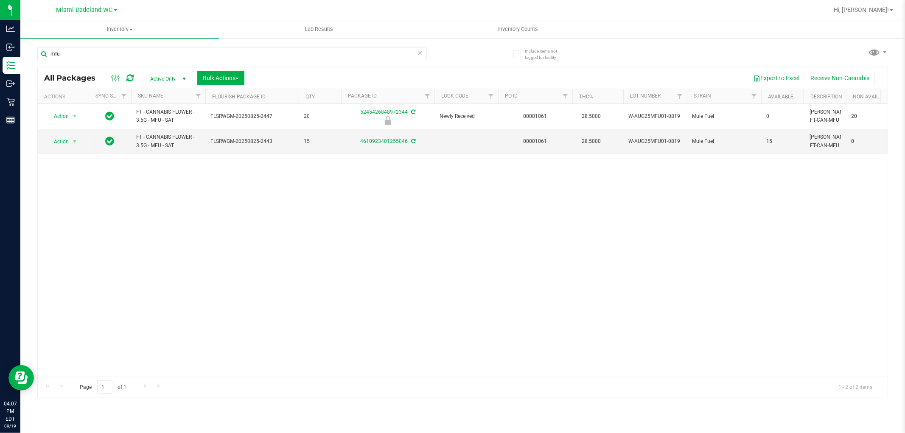
click at [162, 61] on div "mfu" at bounding box center [232, 58] width 390 height 20
click at [156, 58] on input "mfu" at bounding box center [232, 54] width 390 height 13
type input "wbv"
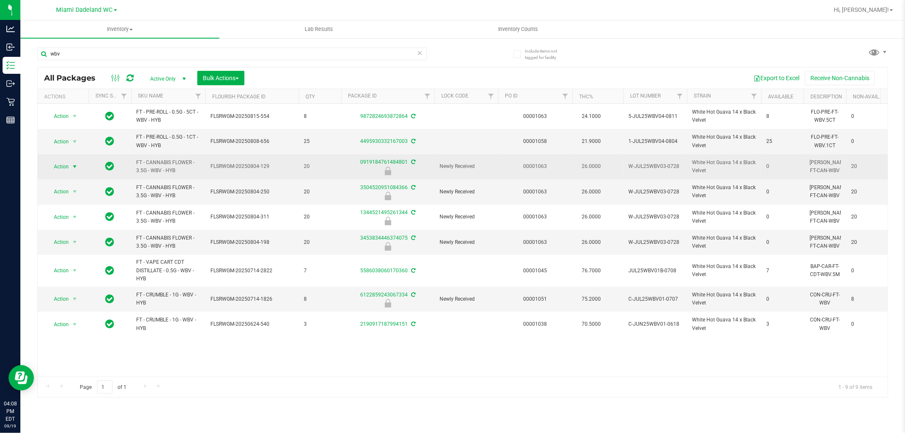
click at [68, 169] on span "Action" at bounding box center [57, 167] width 23 height 12
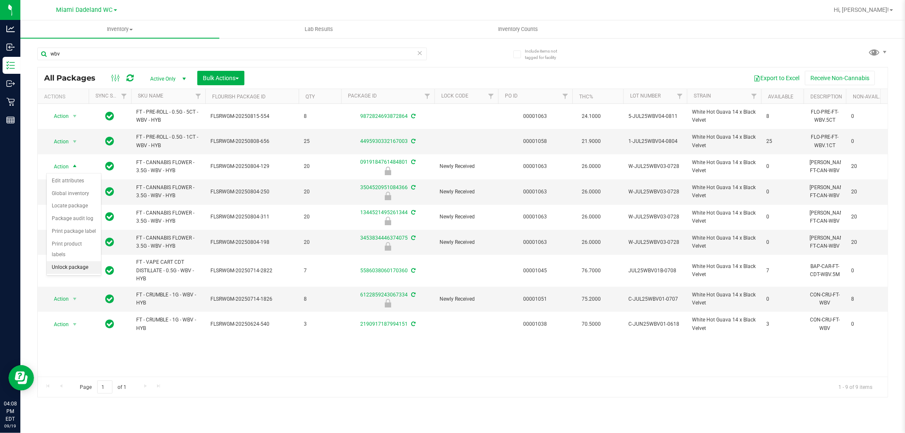
click at [62, 271] on li "Unlock package" at bounding box center [74, 267] width 54 height 13
click at [887, 8] on span "Hi, [PERSON_NAME]!" at bounding box center [861, 9] width 55 height 7
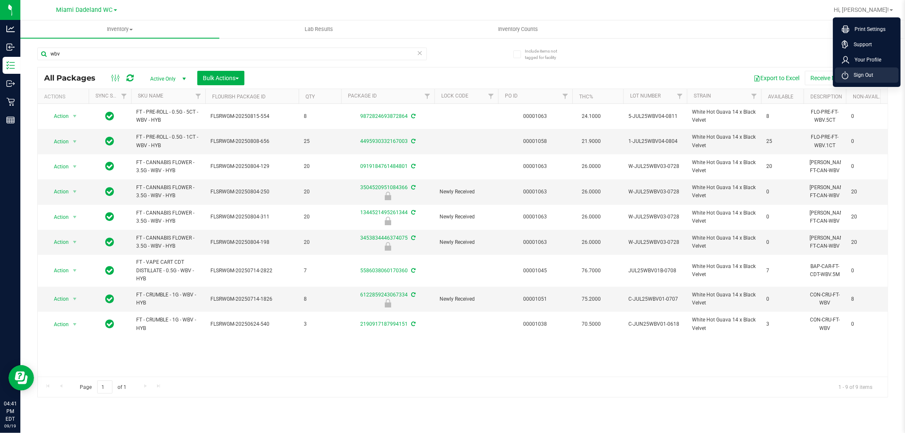
click at [880, 76] on li "Sign Out" at bounding box center [867, 74] width 64 height 15
